Goal: Transaction & Acquisition: Purchase product/service

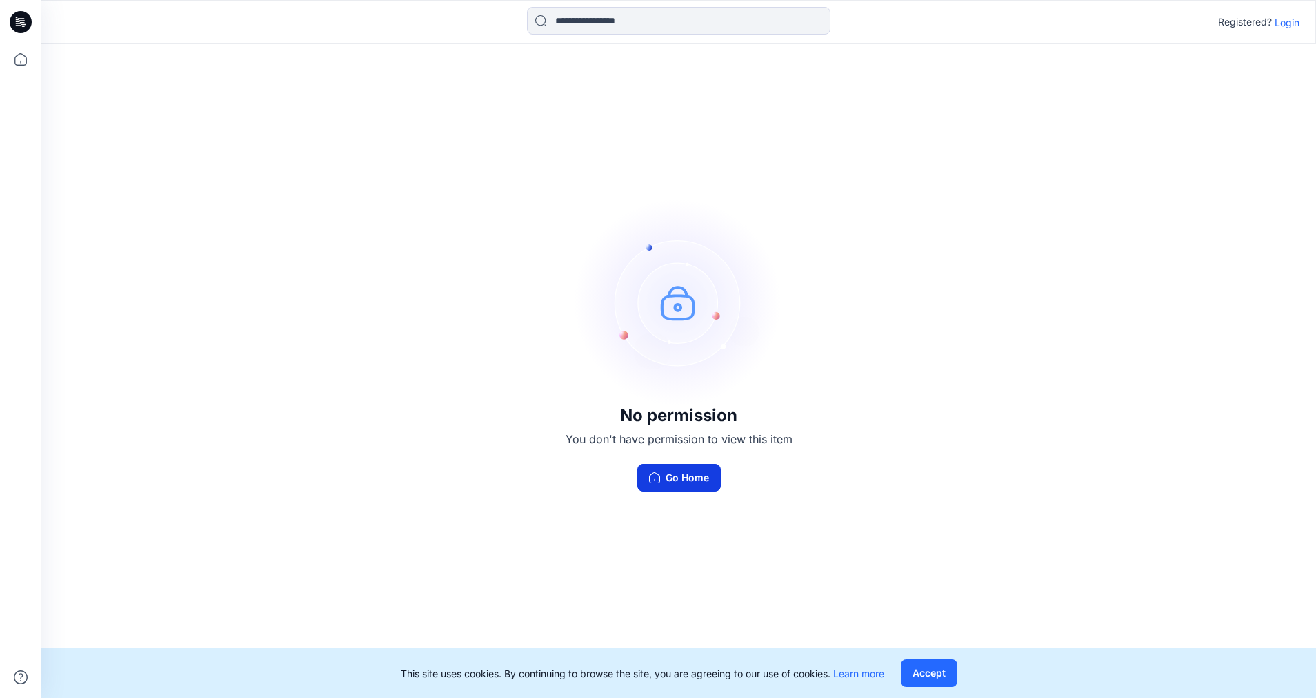
click at [680, 468] on button "Go Home" at bounding box center [679, 478] width 83 height 28
click at [916, 667] on button "Accept" at bounding box center [929, 673] width 57 height 28
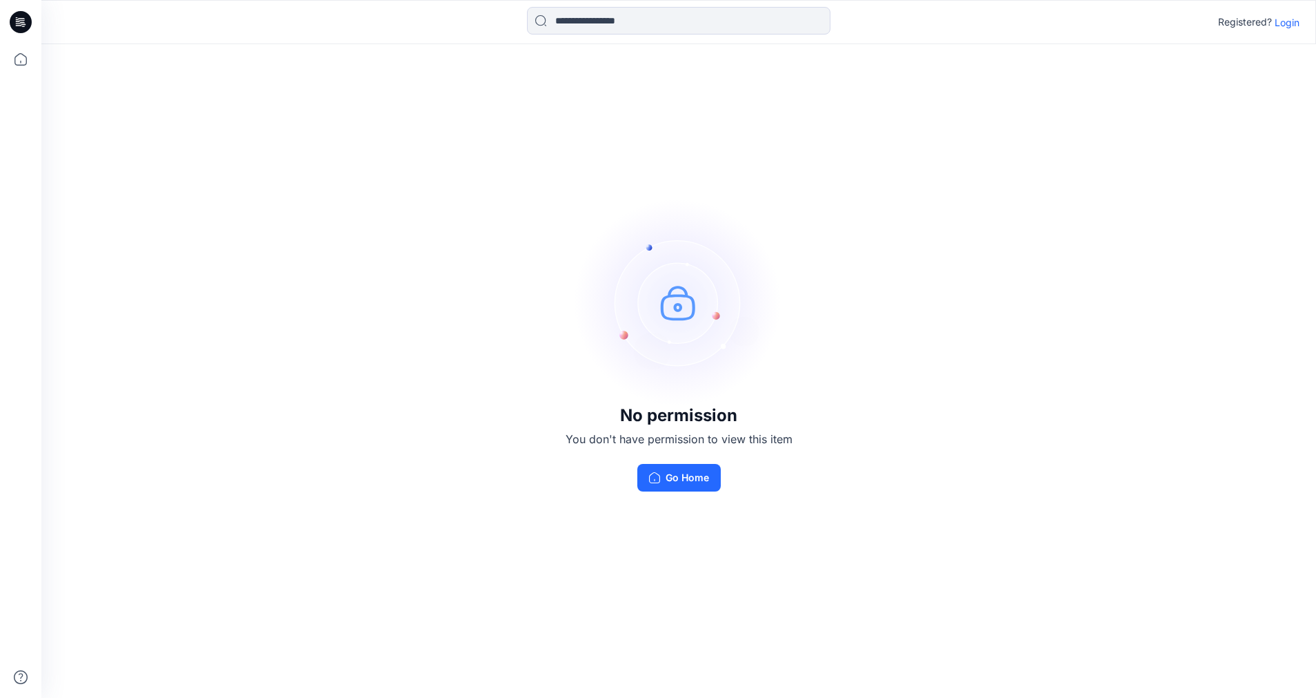
click at [1284, 23] on p "Login" at bounding box center [1287, 22] width 25 height 14
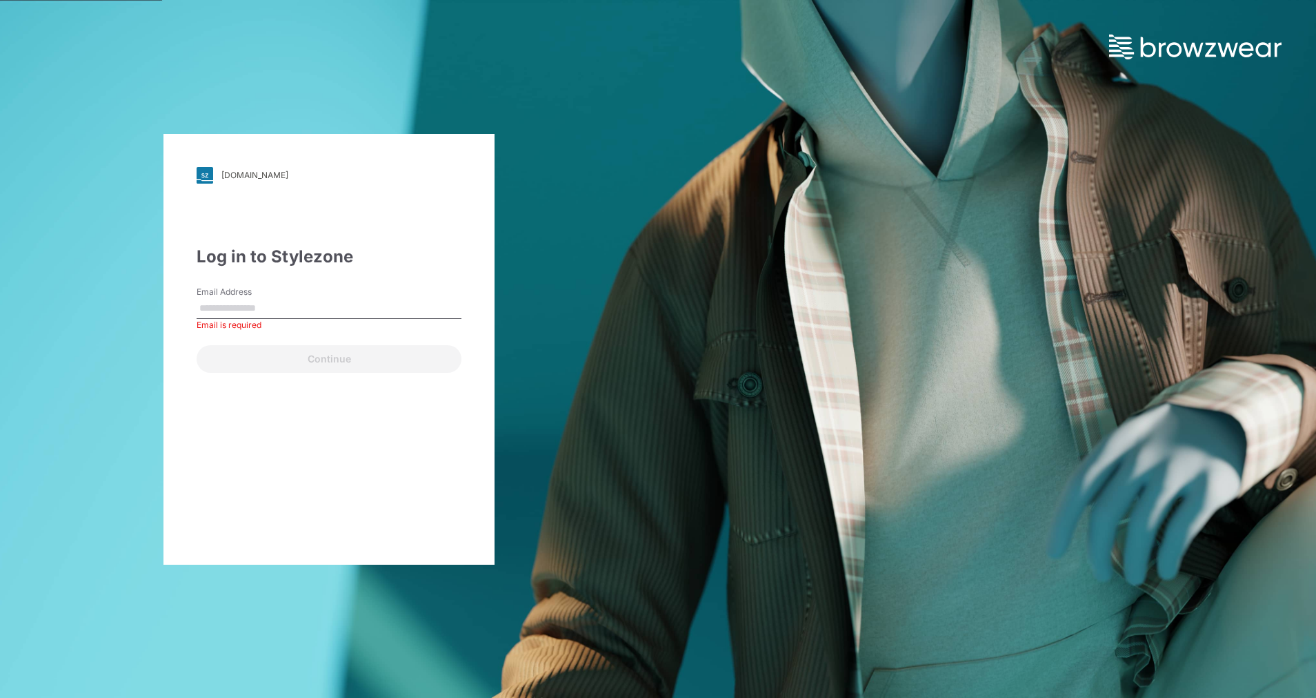
click at [334, 295] on div "Email Address Email is required" at bounding box center [329, 306] width 265 height 41
click at [283, 304] on input "Email Address" at bounding box center [329, 308] width 265 height 21
type input "**********"
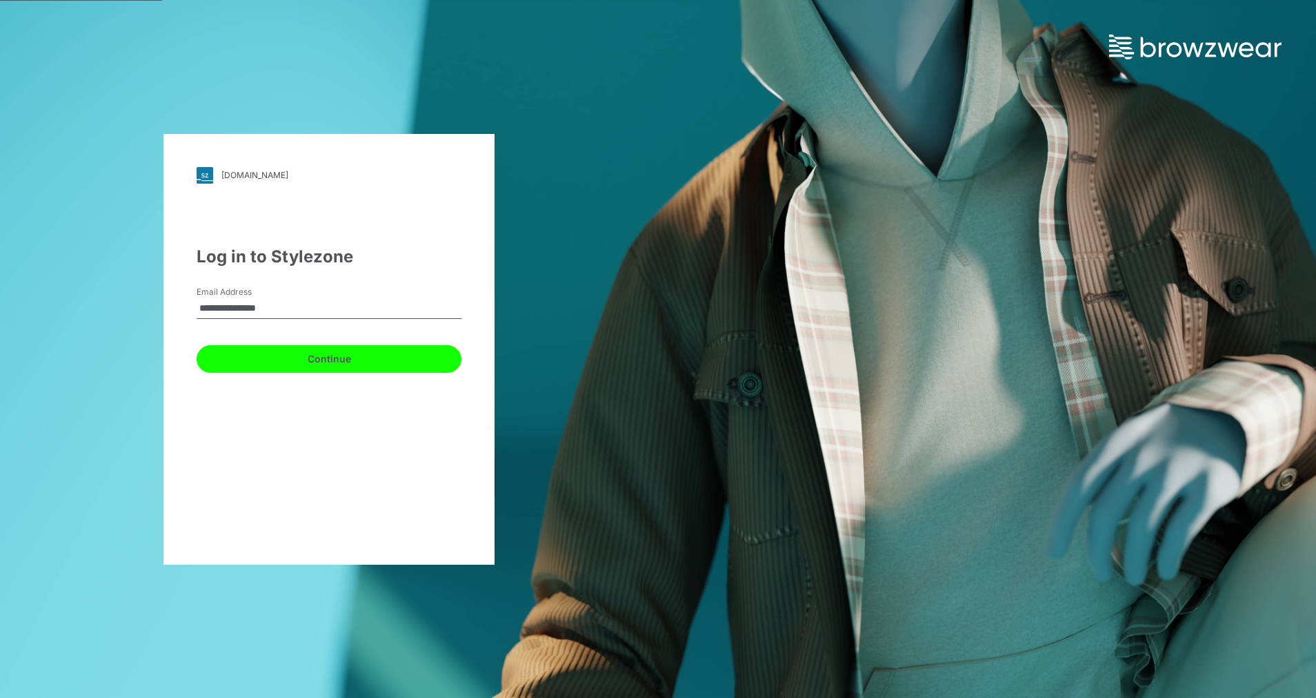
click at [270, 351] on button "Continue" at bounding box center [329, 359] width 265 height 28
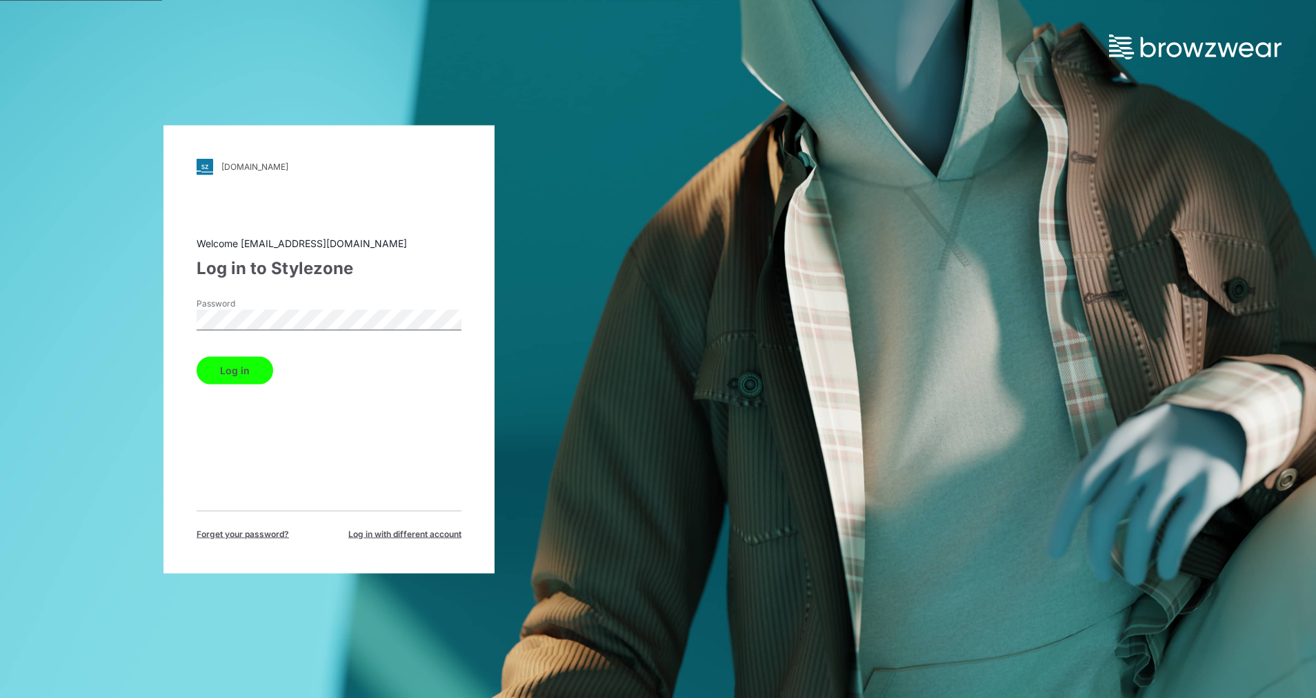
click at [257, 371] on button "Log in" at bounding box center [235, 370] width 77 height 28
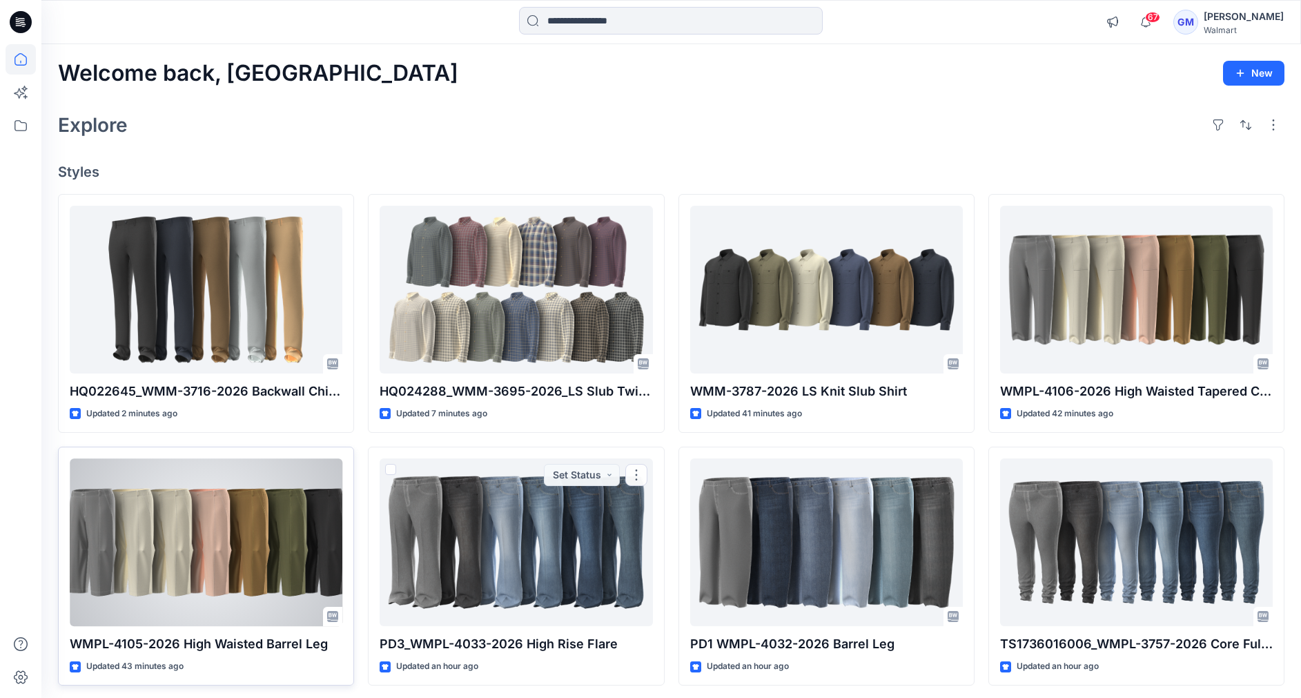
click at [304, 527] on div at bounding box center [206, 542] width 273 height 168
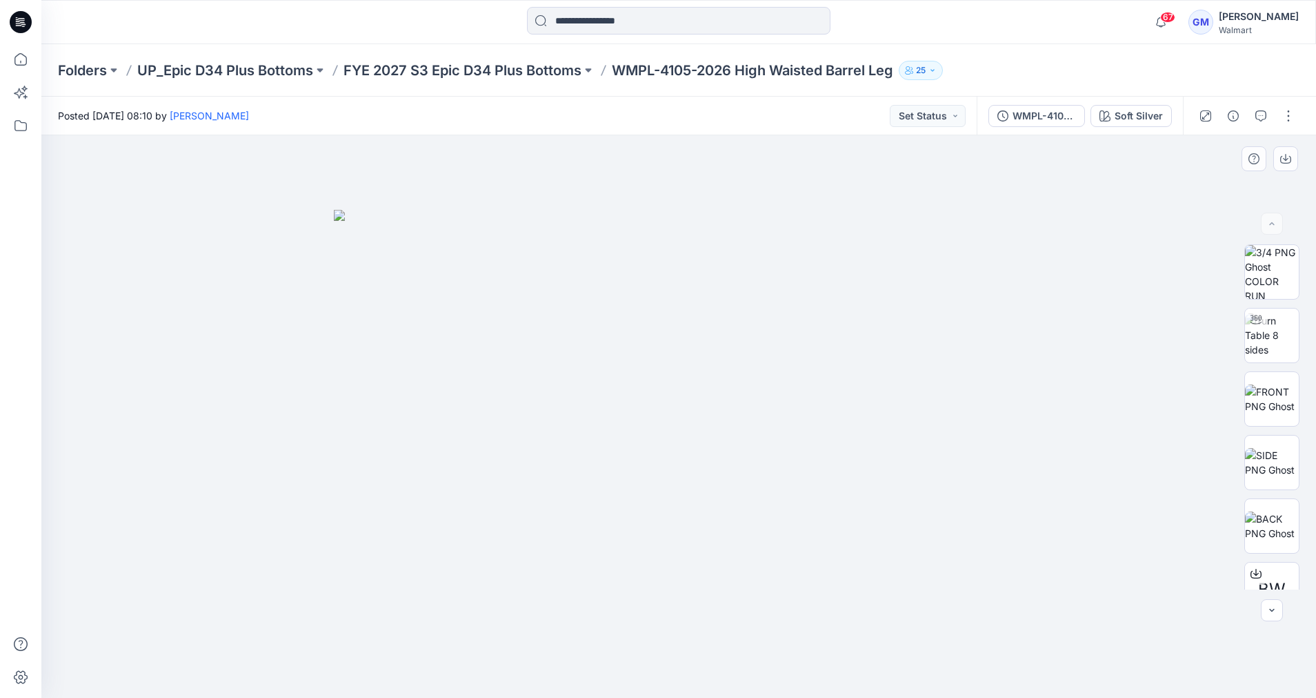
click at [401, 437] on img at bounding box center [679, 454] width 690 height 489
click at [1270, 277] on img at bounding box center [1272, 272] width 54 height 54
click at [1278, 409] on img at bounding box center [1272, 398] width 54 height 29
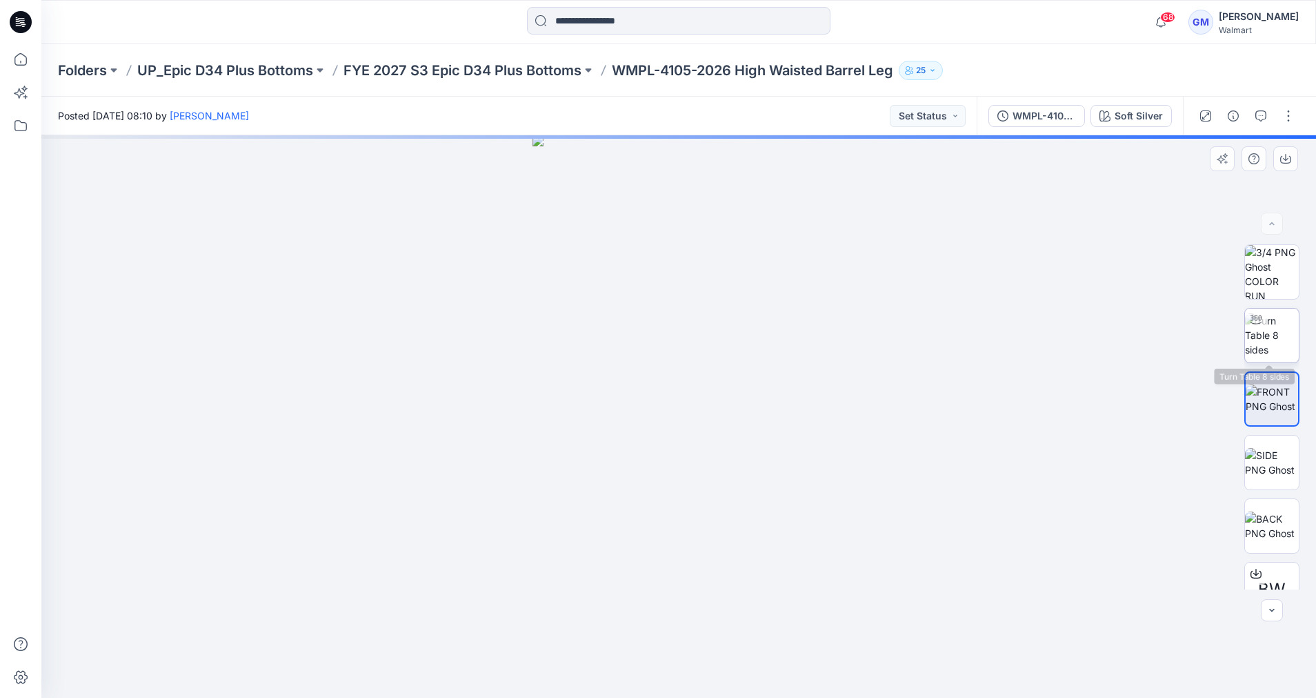
click at [1258, 353] on img at bounding box center [1272, 334] width 54 height 43
click at [847, 655] on icon at bounding box center [680, 657] width 417 height 52
click at [852, 664] on icon at bounding box center [680, 657] width 417 height 52
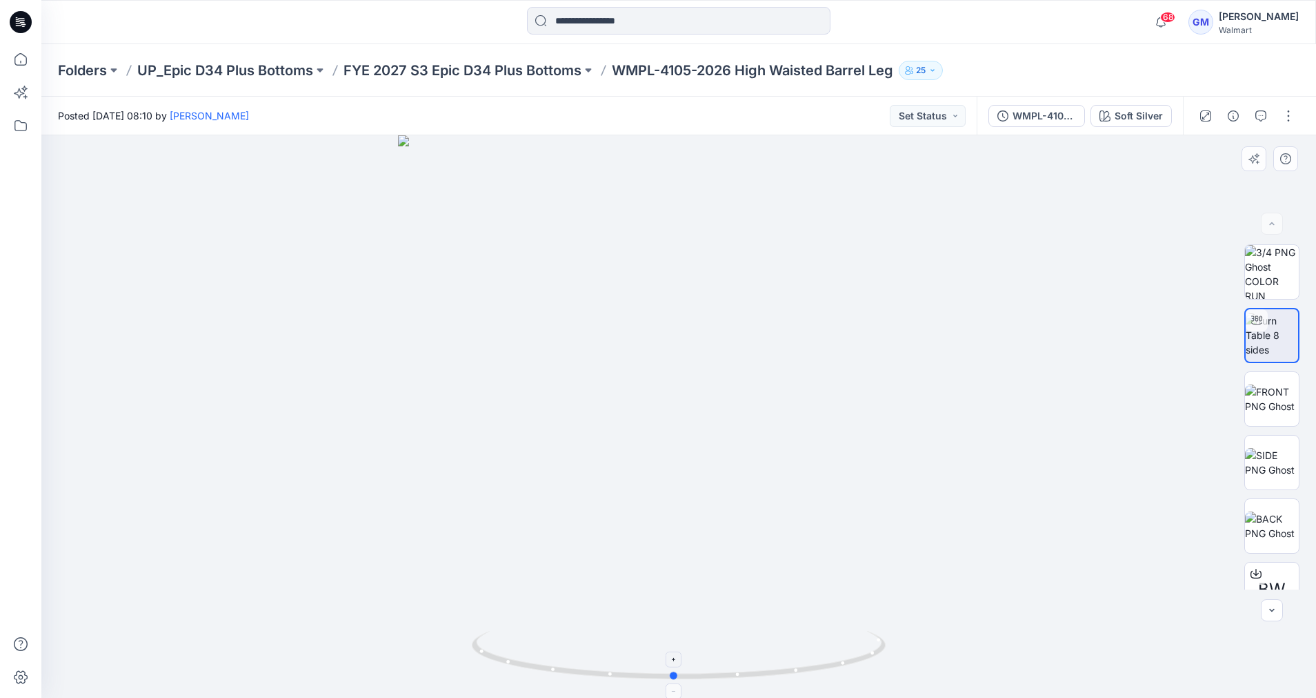
drag, startPoint x: 744, startPoint y: 679, endPoint x: 739, endPoint y: 664, distance: 15.3
click at [739, 664] on icon at bounding box center [680, 657] width 417 height 52
